Goal: Task Accomplishment & Management: Complete application form

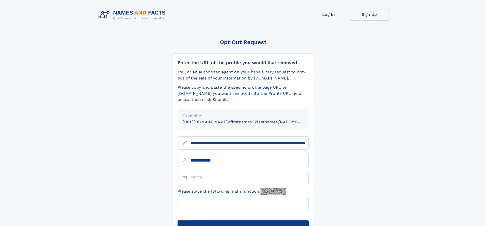
type input "**********"
type input "**"
click at [243, 221] on button "Submit Opt Out Request" at bounding box center [243, 229] width 131 height 16
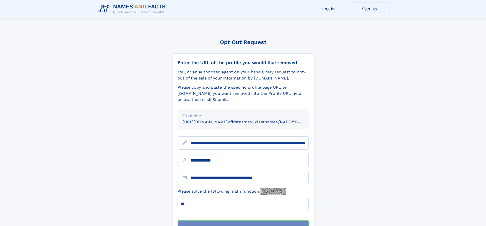
scroll to position [16, 0]
